Goal: Transaction & Acquisition: Purchase product/service

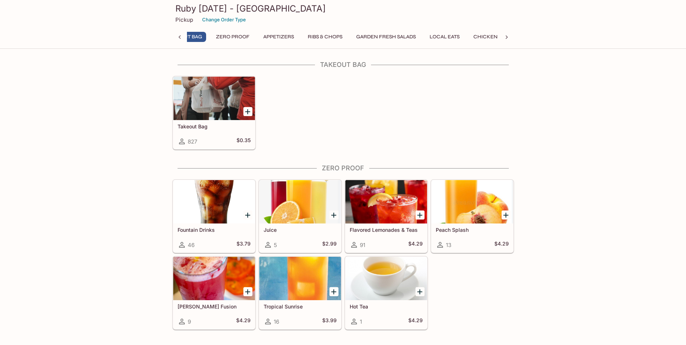
scroll to position [0, 3]
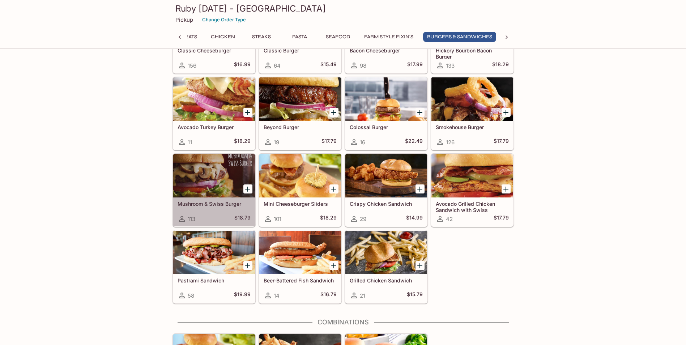
click at [213, 172] on div at bounding box center [214, 175] width 82 height 43
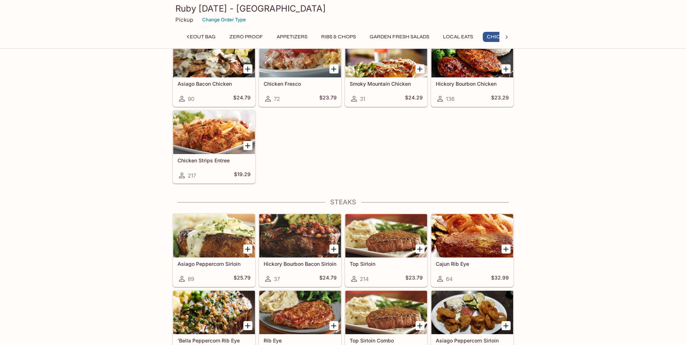
scroll to position [1047, 0]
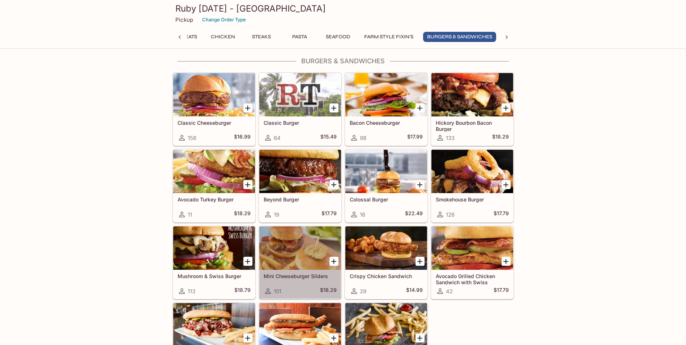
click at [307, 246] on div at bounding box center [300, 247] width 82 height 43
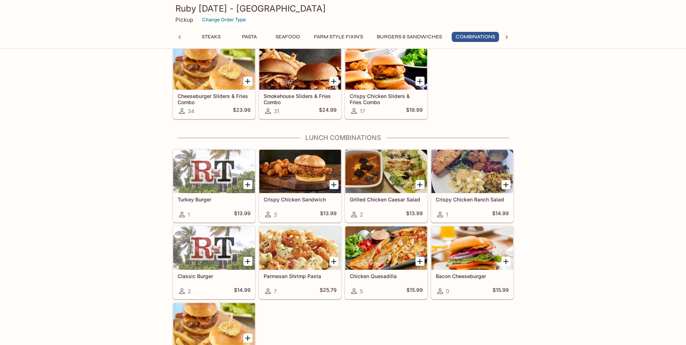
scroll to position [0, 343]
click at [302, 171] on div at bounding box center [300, 171] width 82 height 43
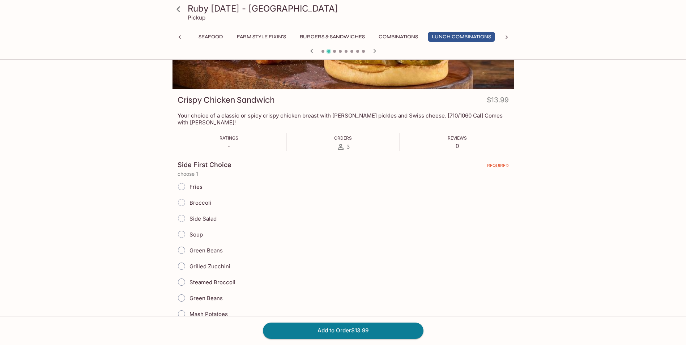
scroll to position [72, 0]
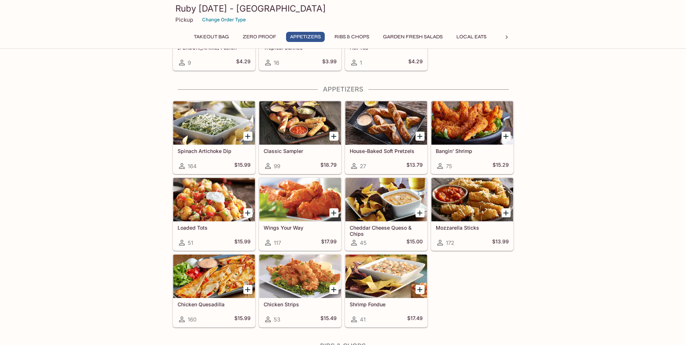
scroll to position [324, 0]
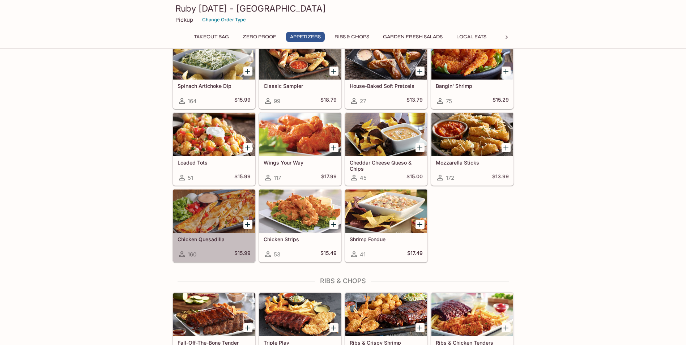
click at [197, 206] on div at bounding box center [214, 210] width 82 height 43
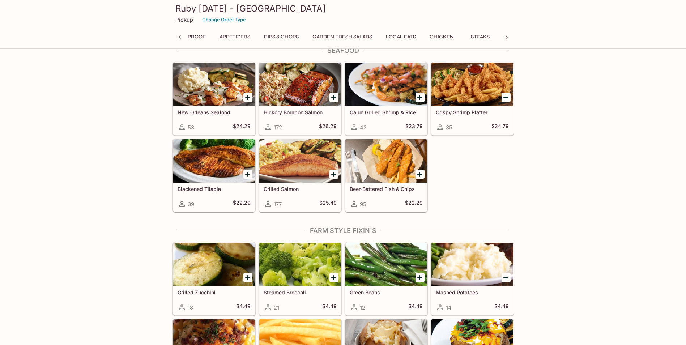
scroll to position [0, 85]
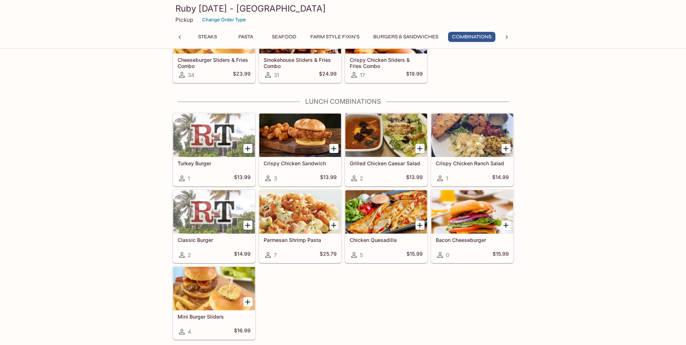
click at [396, 213] on div at bounding box center [386, 211] width 82 height 43
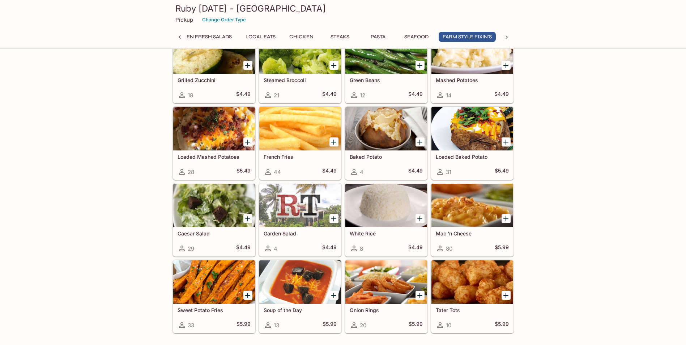
click at [243, 296] on button "Add Sweet Potato Fries" at bounding box center [247, 295] width 9 height 9
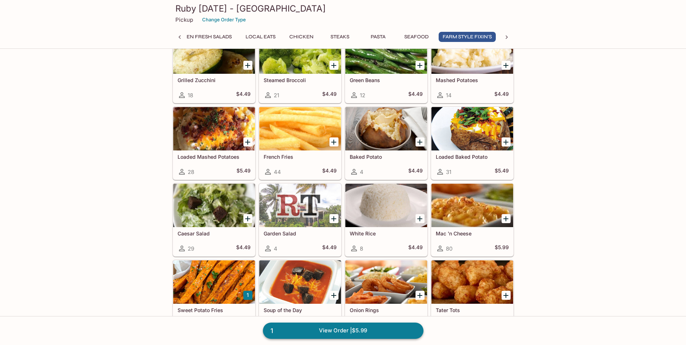
click at [278, 328] on link "1 View Order | $5.99" at bounding box center [343, 331] width 161 height 16
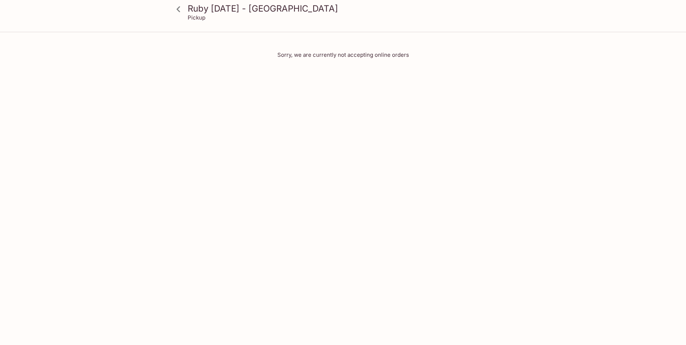
click at [177, 9] on icon at bounding box center [178, 9] width 4 height 6
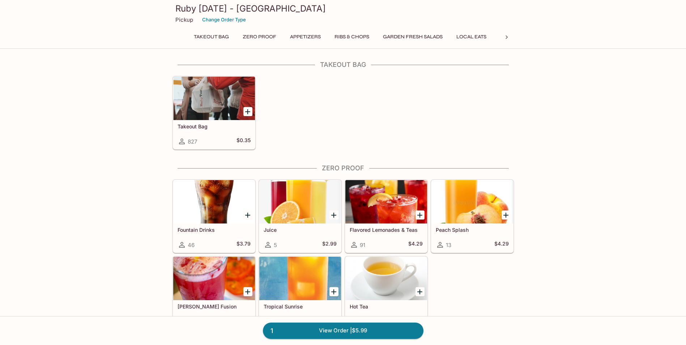
drag, startPoint x: 279, startPoint y: 331, endPoint x: 261, endPoint y: 331, distance: 18.1
click at [261, 331] on div "1 View Order | $5.99" at bounding box center [343, 330] width 686 height 29
click at [230, 21] on button "Change Order Type" at bounding box center [224, 19] width 50 height 11
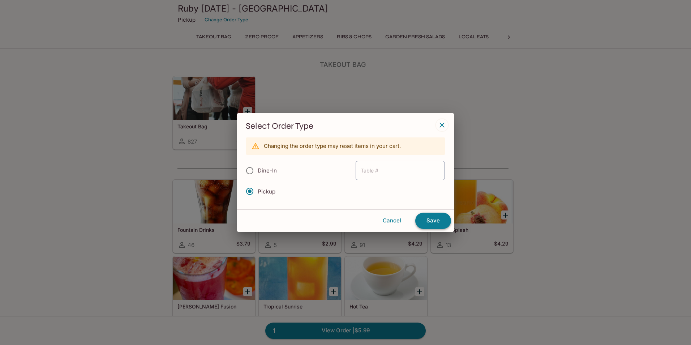
click at [432, 222] on button "Save" at bounding box center [433, 221] width 36 height 16
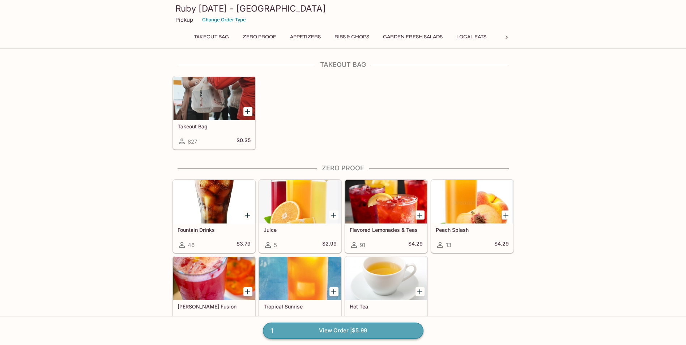
click at [323, 330] on link "1 View Order | $5.99" at bounding box center [343, 331] width 161 height 16
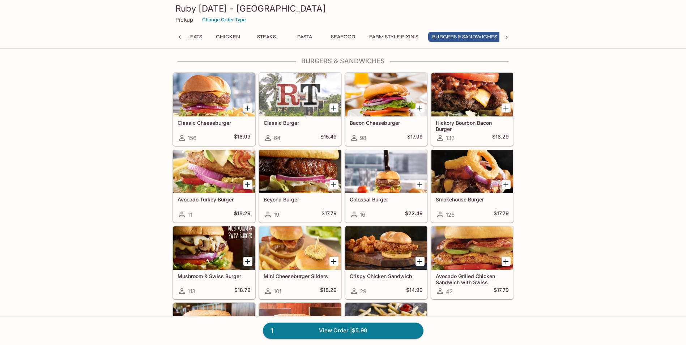
scroll to position [0, 289]
click at [247, 261] on icon "Add Mushroom & Swiss Burger" at bounding box center [247, 261] width 5 height 5
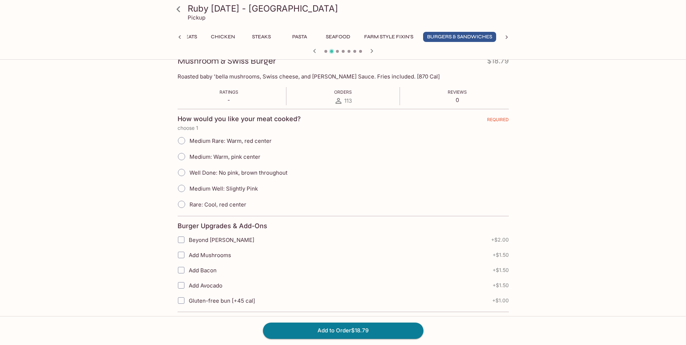
scroll to position [108, 0]
click at [180, 171] on input "Well Done: No pink, brown throughout" at bounding box center [181, 172] width 15 height 15
click at [182, 174] on input "Well Done: No pink, brown throughout" at bounding box center [181, 172] width 15 height 15
radio input "true"
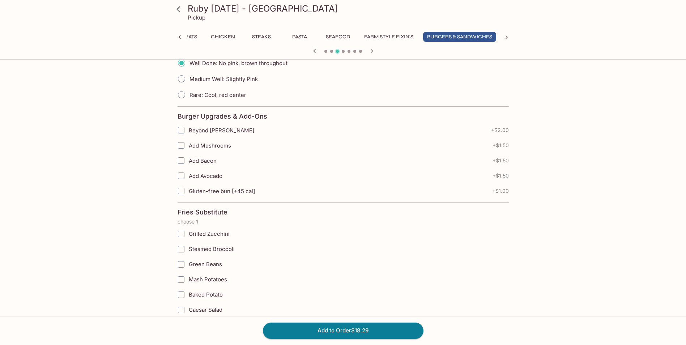
scroll to position [0, 0]
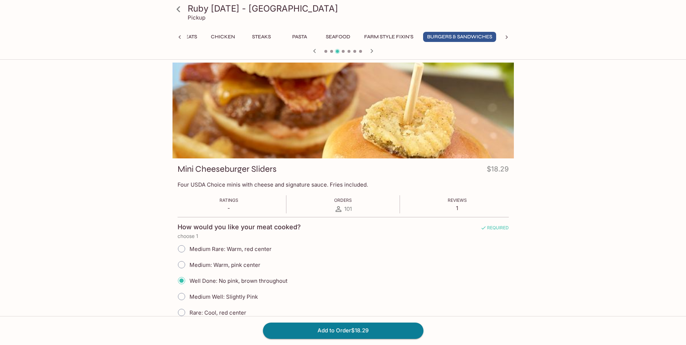
click at [332, 320] on div "Add to Order $18.29" at bounding box center [343, 330] width 686 height 29
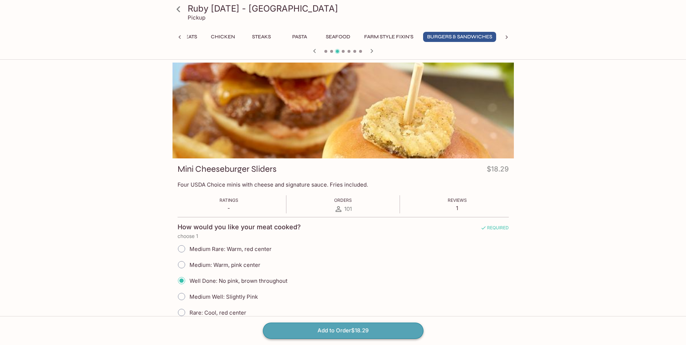
click at [325, 333] on button "Add to Order $18.29" at bounding box center [343, 331] width 161 height 16
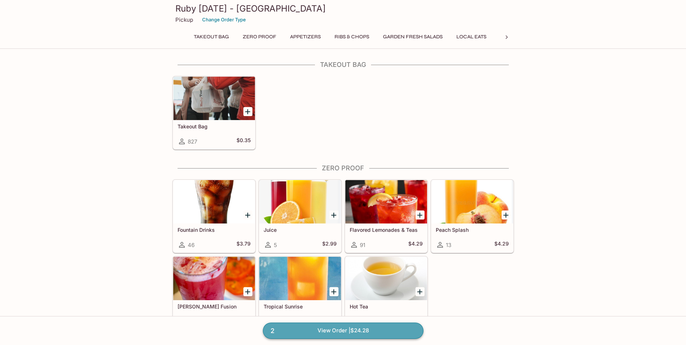
click at [323, 330] on link "2 View Order | $24.28" at bounding box center [343, 331] width 161 height 16
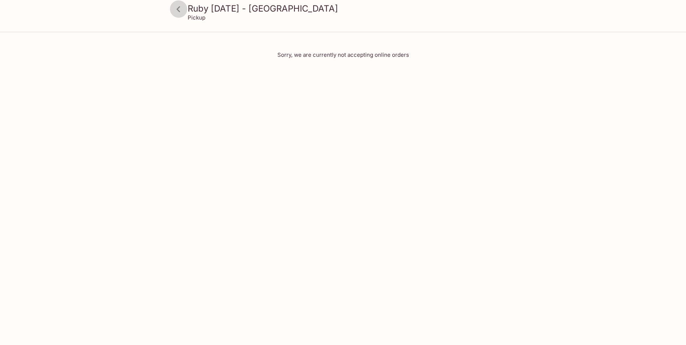
click at [180, 9] on icon at bounding box center [178, 9] width 13 height 13
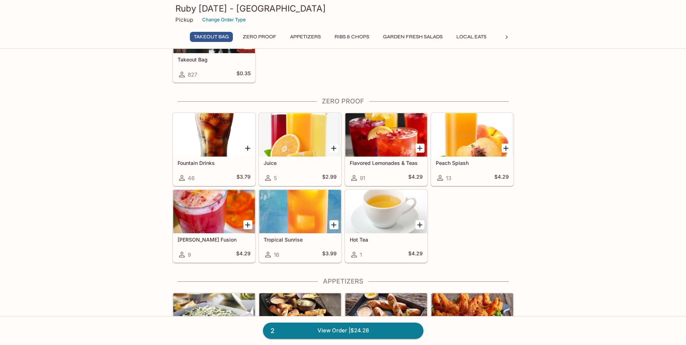
scroll to position [145, 0]
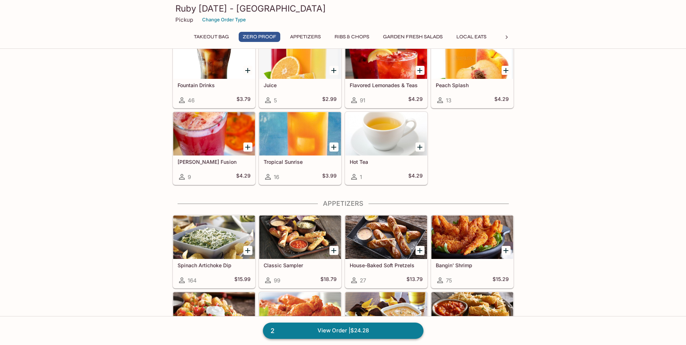
click at [344, 329] on link "2 View Order | $24.28" at bounding box center [343, 331] width 161 height 16
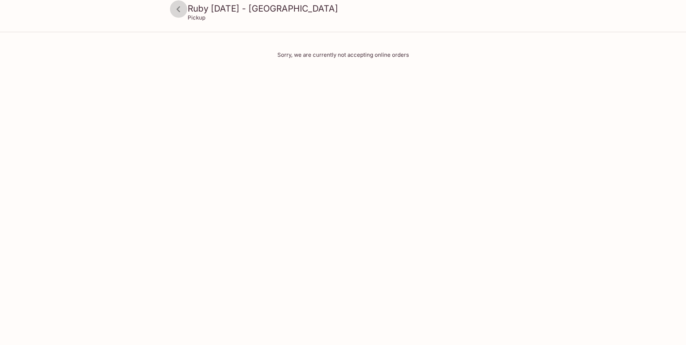
click at [174, 11] on icon at bounding box center [178, 9] width 13 height 13
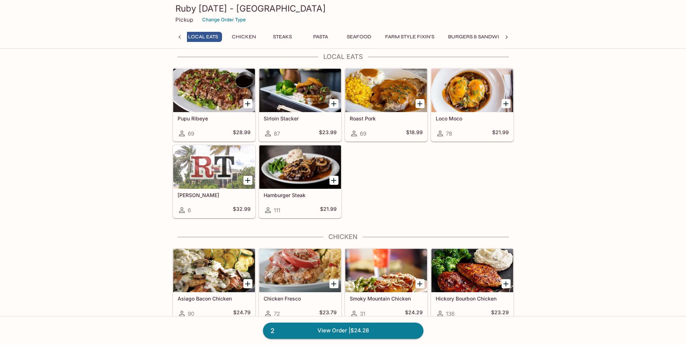
scroll to position [0, 268]
click at [383, 90] on div at bounding box center [386, 90] width 82 height 43
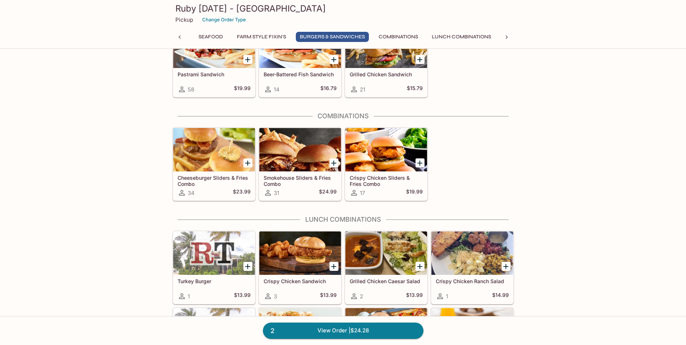
scroll to position [2339, 0]
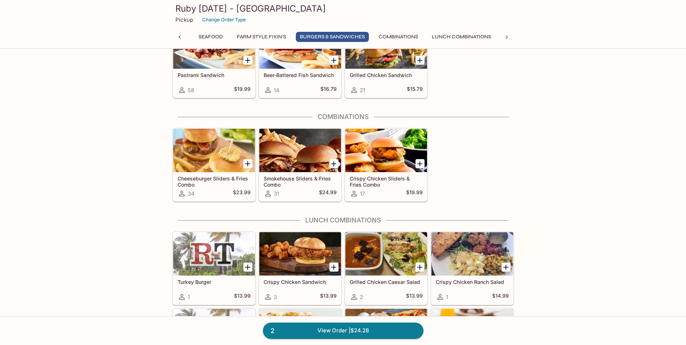
click at [307, 148] on div at bounding box center [300, 150] width 82 height 43
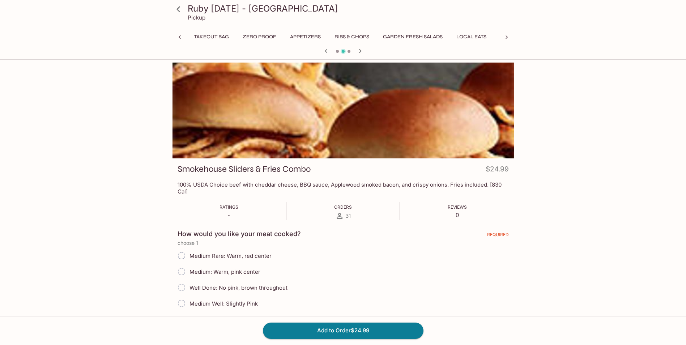
scroll to position [0, 343]
click at [362, 51] on icon "button" at bounding box center [360, 51] width 9 height 9
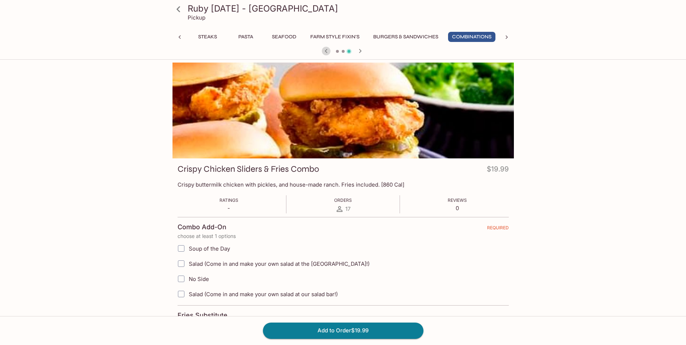
click at [325, 50] on icon "button" at bounding box center [326, 51] width 9 height 9
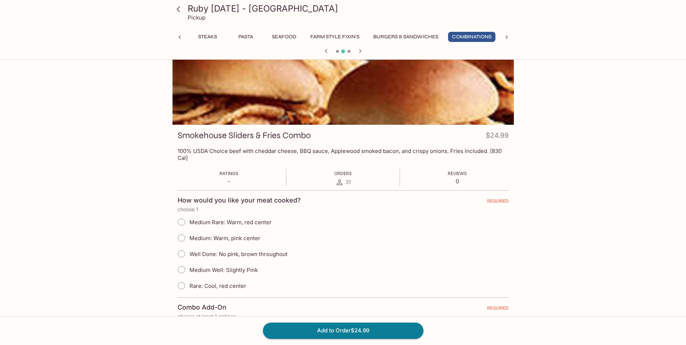
scroll to position [72, 0]
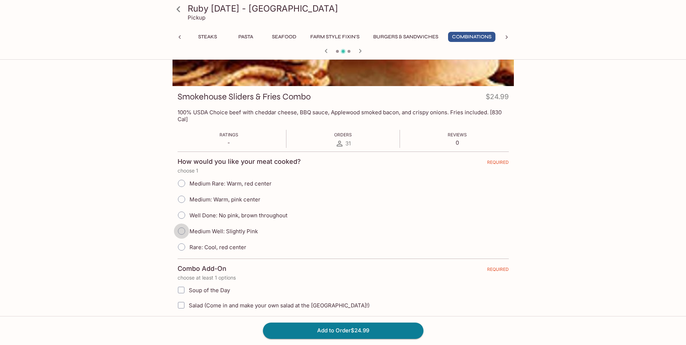
click at [184, 230] on input "Medium Well: Slightly Pink" at bounding box center [181, 230] width 15 height 15
radio input "true"
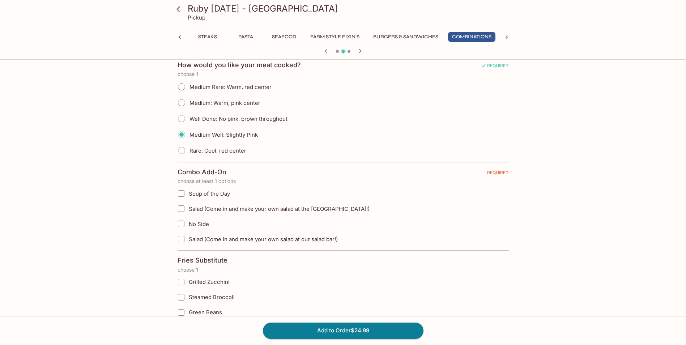
scroll to position [253, 0]
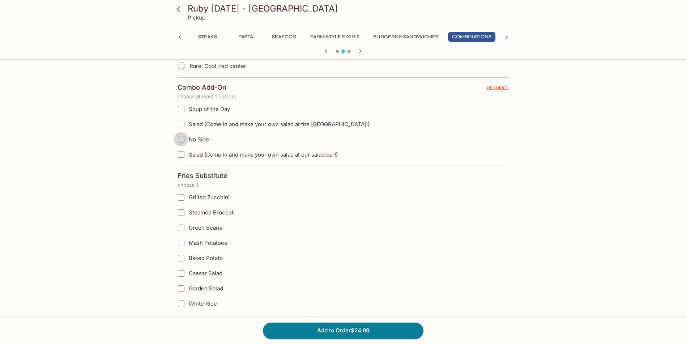
click at [184, 139] on input "No Side" at bounding box center [181, 139] width 14 height 14
checkbox input "true"
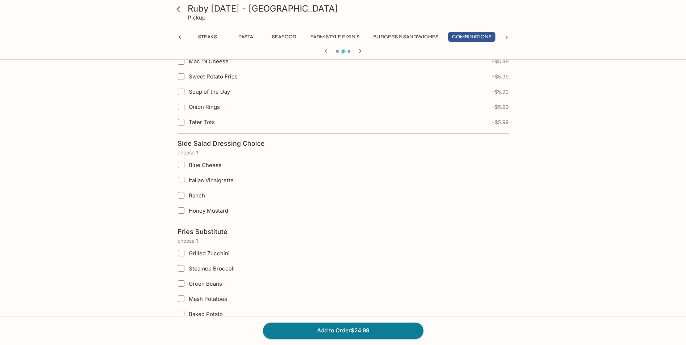
scroll to position [796, 0]
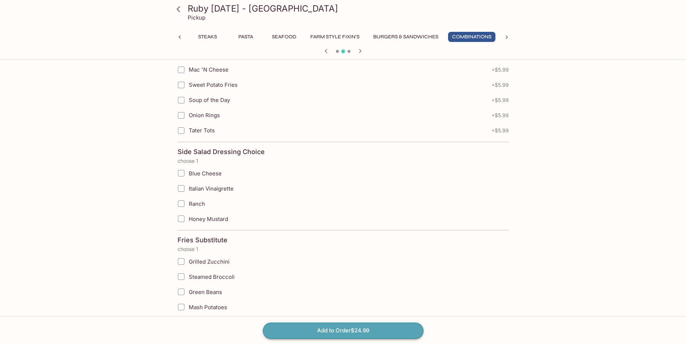
click at [329, 332] on button "Add to Order $24.99" at bounding box center [343, 331] width 161 height 16
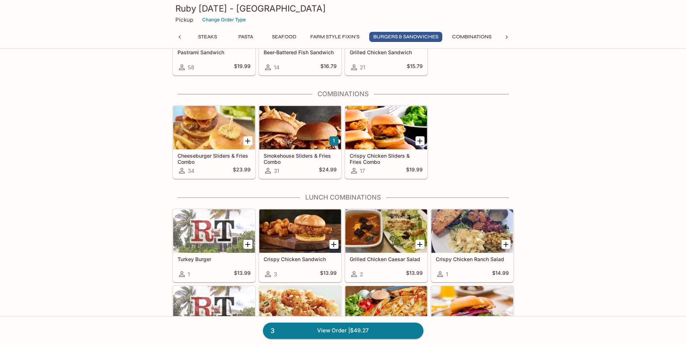
scroll to position [2350, 0]
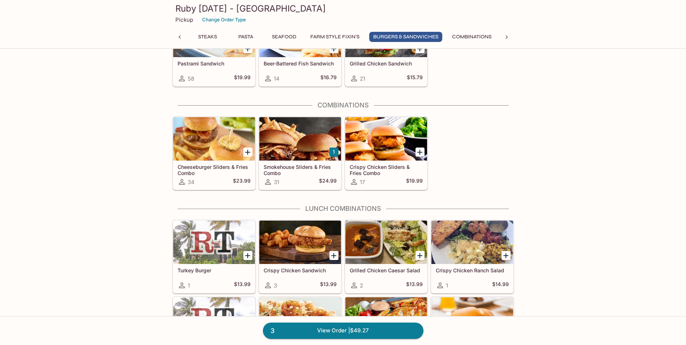
click at [311, 151] on div at bounding box center [300, 138] width 82 height 43
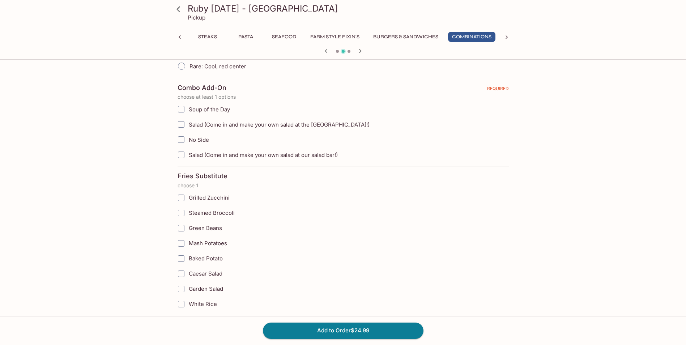
click at [184, 108] on input "Soup of the Day" at bounding box center [181, 109] width 14 height 14
checkbox input "true"
click at [313, 326] on button "Add to Order $24.99" at bounding box center [343, 331] width 161 height 16
